Goal: Task Accomplishment & Management: Complete application form

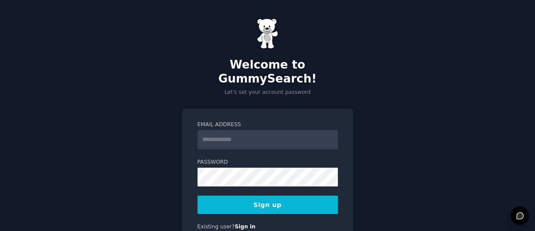
click at [230, 130] on input "Email Address" at bounding box center [268, 139] width 141 height 19
type input "**********"
click at [276, 196] on button "Sign up" at bounding box center [268, 205] width 141 height 18
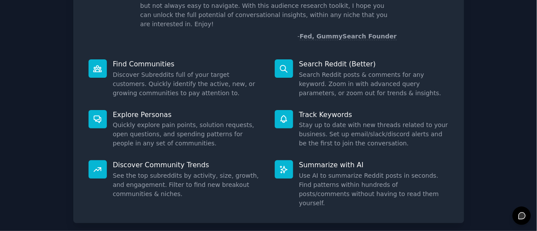
scroll to position [110, 0]
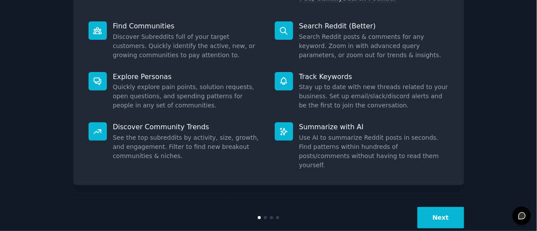
click at [437, 207] on button "Next" at bounding box center [441, 217] width 47 height 21
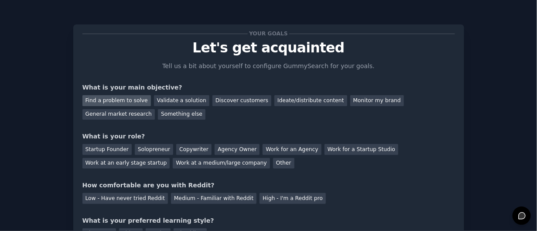
click at [103, 100] on div "Find a problem to solve" at bounding box center [116, 100] width 69 height 11
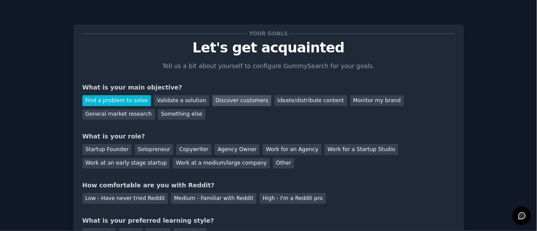
click at [231, 100] on div "Discover customers" at bounding box center [242, 100] width 59 height 11
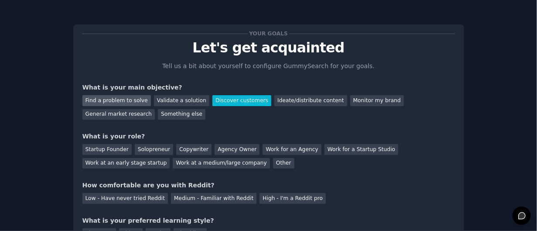
click at [123, 100] on div "Find a problem to solve" at bounding box center [116, 100] width 69 height 11
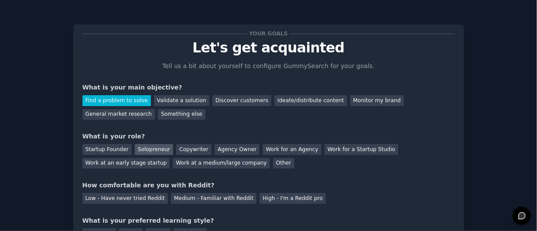
click at [152, 148] on div "Solopreneur" at bounding box center [154, 149] width 38 height 11
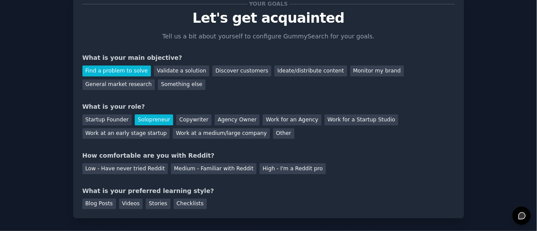
scroll to position [58, 0]
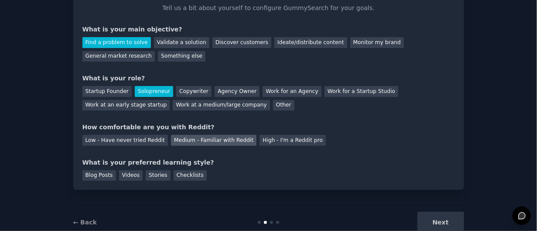
click at [207, 137] on div "Medium - Familiar with Reddit" at bounding box center [214, 140] width 86 height 11
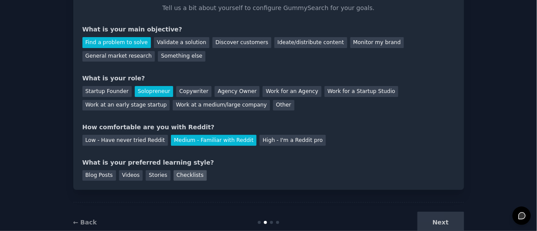
click at [180, 175] on div "Checklists" at bounding box center [190, 175] width 33 height 11
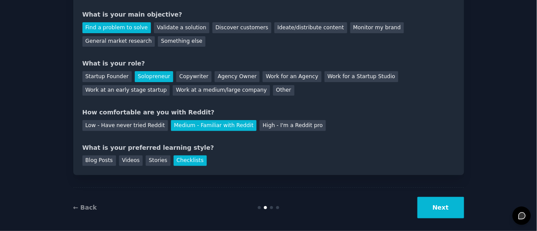
scroll to position [81, 0]
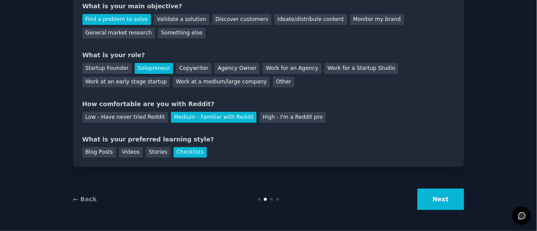
click at [451, 198] on button "Next" at bounding box center [441, 199] width 47 height 21
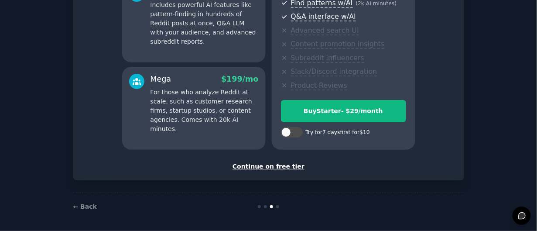
scroll to position [187, 0]
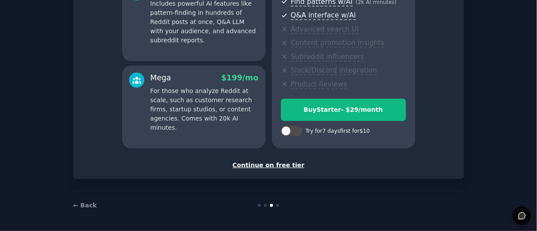
click at [270, 166] on div "Continue on free tier" at bounding box center [268, 165] width 373 height 9
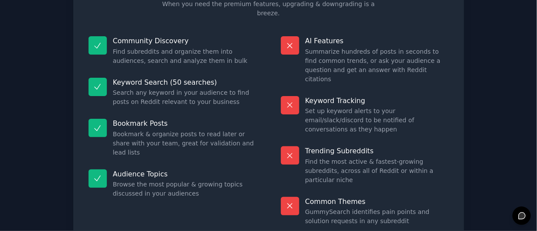
scroll to position [87, 0]
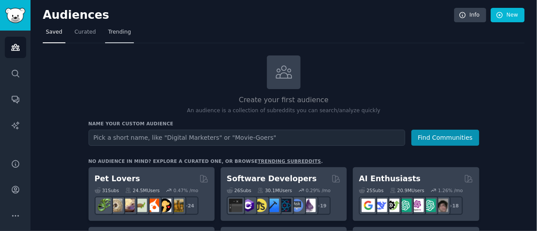
click at [114, 34] on span "Trending" at bounding box center [119, 32] width 23 height 8
